Goal: Transaction & Acquisition: Subscribe to service/newsletter

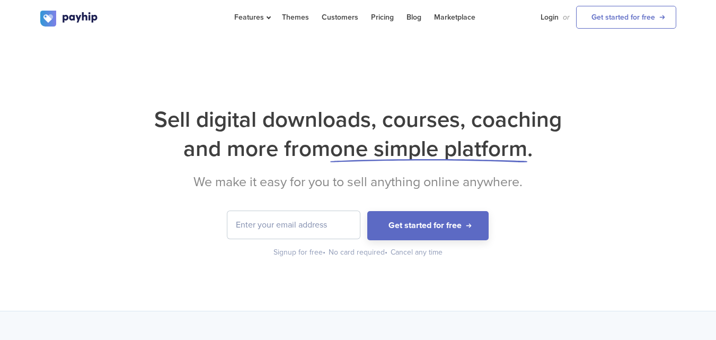
click at [313, 230] on input "email" at bounding box center [293, 225] width 132 height 28
type input "divinelightsunnymark@gmail.com"
click at [367, 211] on button "Get started for free" at bounding box center [427, 225] width 121 height 29
click at [314, 223] on input "email" at bounding box center [293, 225] width 132 height 28
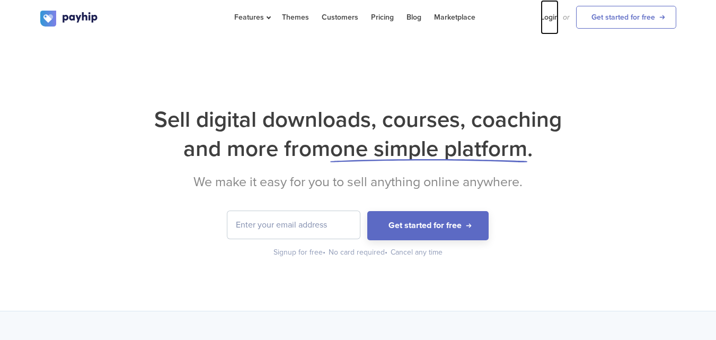
click at [554, 17] on link "Login" at bounding box center [549, 17] width 18 height 34
